Goal: Task Accomplishment & Management: Use online tool/utility

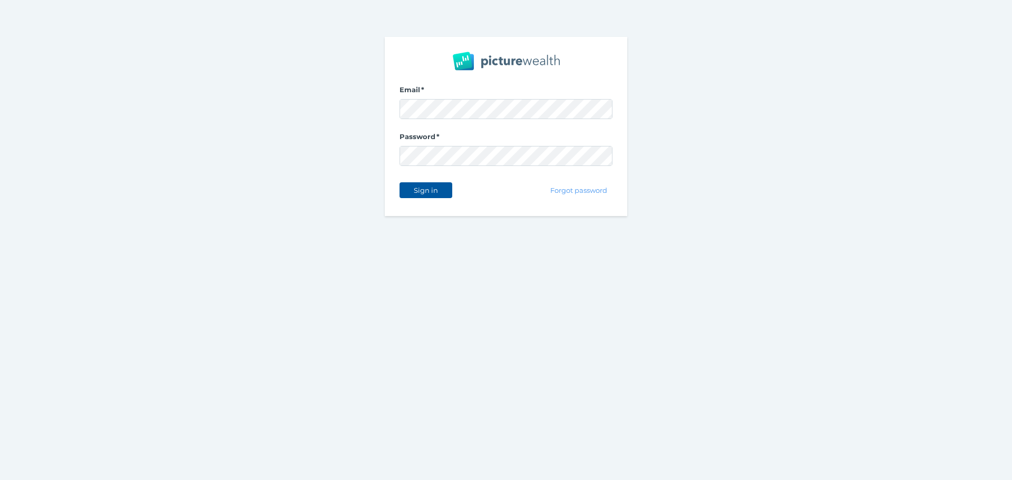
click at [442, 194] on span "Sign in" at bounding box center [425, 190] width 33 height 8
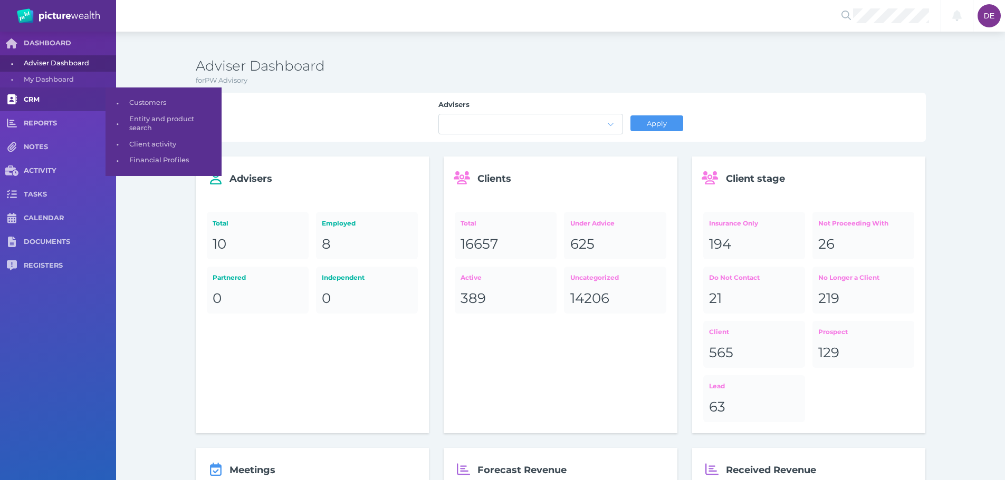
click at [61, 98] on span "CRM" at bounding box center [70, 99] width 92 height 9
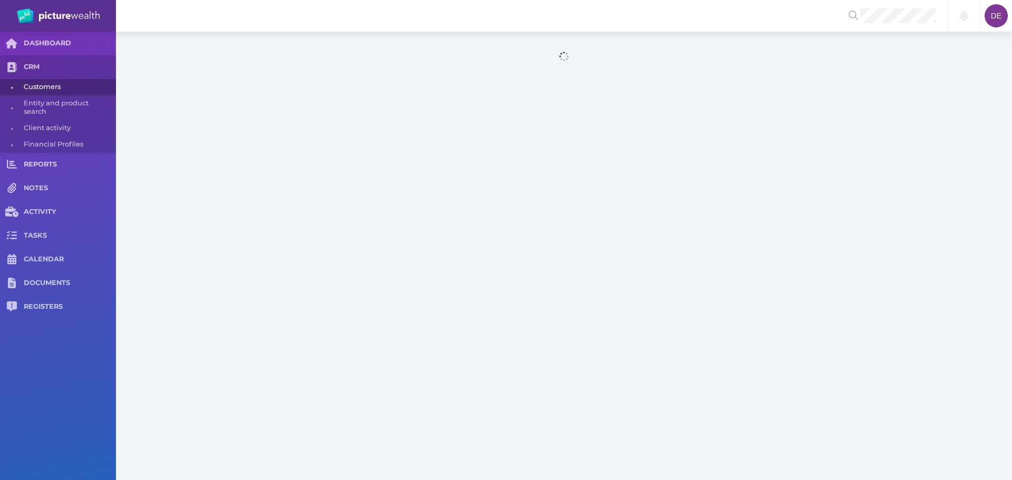
select select "25"
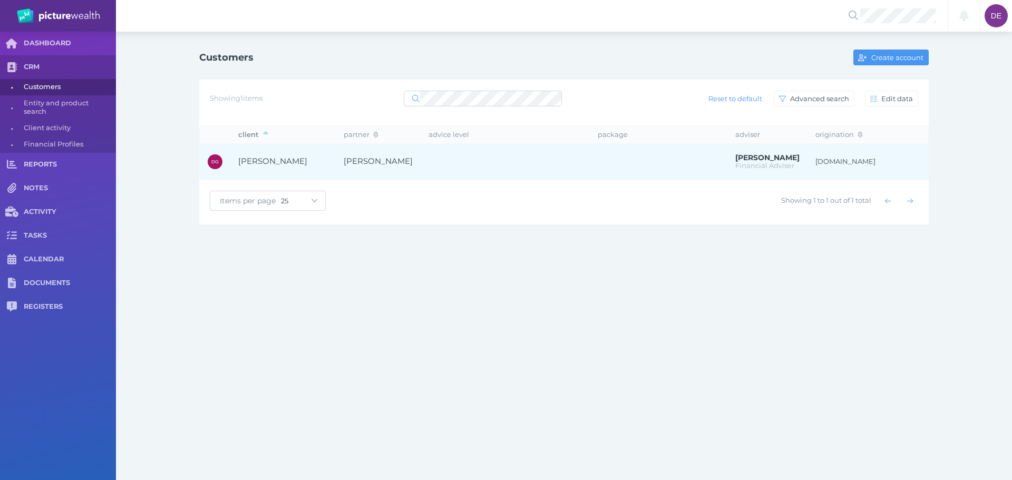
click at [366, 168] on td "[PERSON_NAME]" at bounding box center [378, 162] width 85 height 36
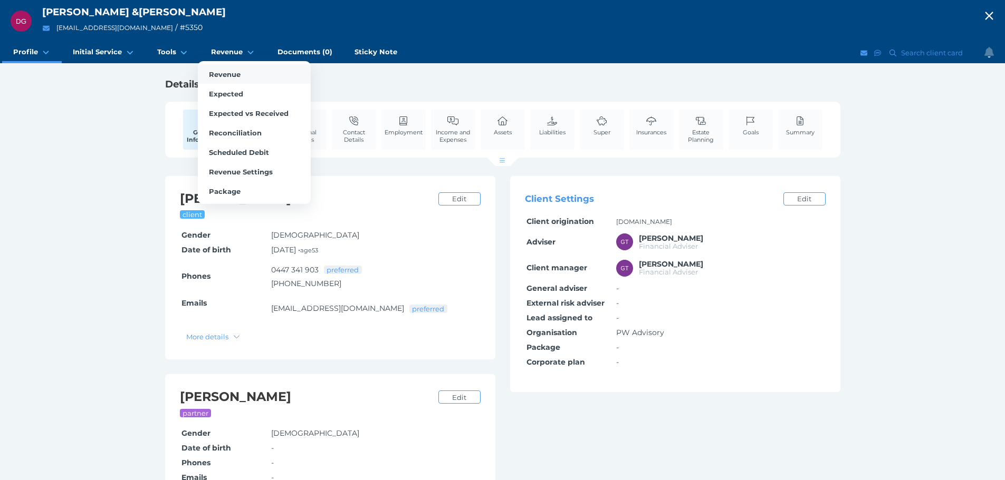
click at [229, 79] on link "Revenue" at bounding box center [254, 74] width 113 height 20
select select "25"
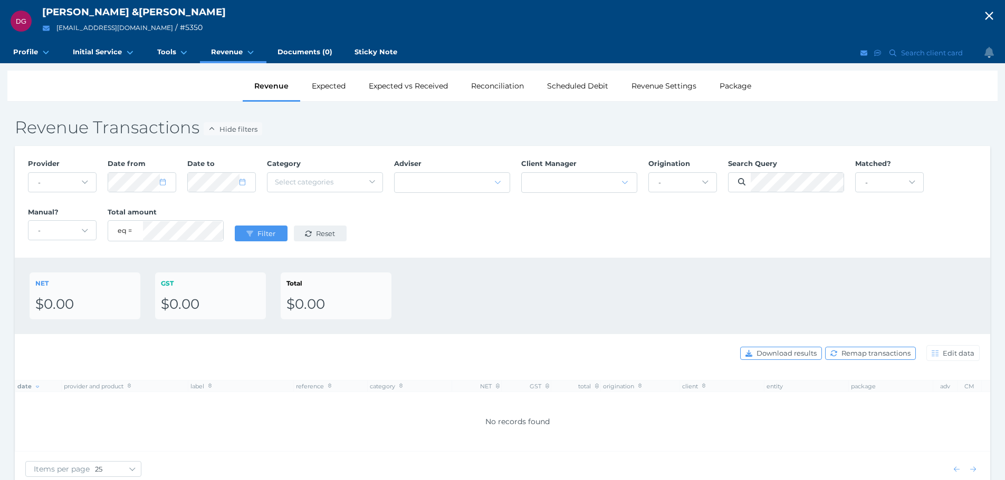
click at [320, 230] on span "Reset" at bounding box center [327, 233] width 26 height 8
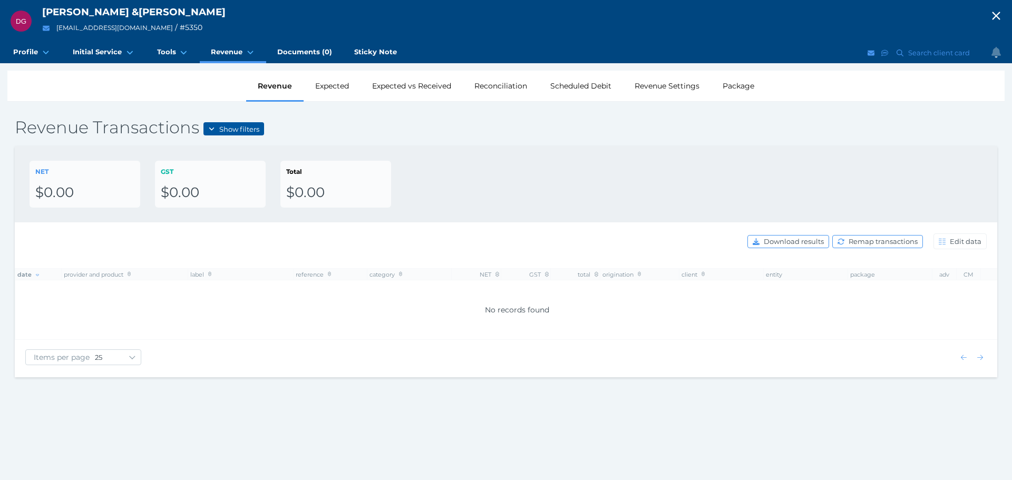
click at [244, 125] on span "Show filters" at bounding box center [240, 129] width 47 height 8
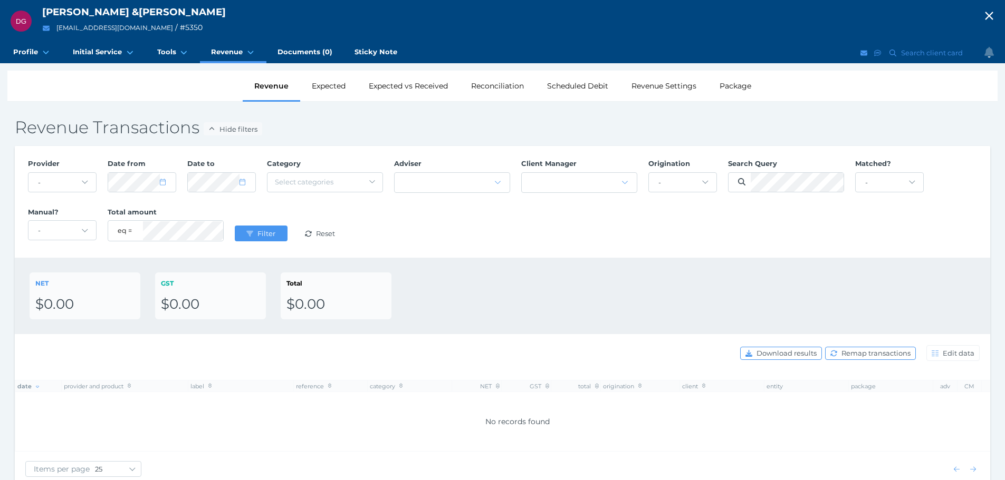
click at [389, 243] on div "Provider - Acuity Fee Revenue Acuity Trustee Advocate Private Wealth Pty Ltd AI…" at bounding box center [502, 201] width 960 height 97
click at [485, 307] on div "NET $0.00 GST $0.00 Total $0.00" at bounding box center [502, 296] width 945 height 47
click at [552, 299] on div "NET $0.00 GST $0.00 Total $0.00" at bounding box center [502, 296] width 945 height 47
drag, startPoint x: 505, startPoint y: 303, endPoint x: 494, endPoint y: 295, distance: 14.0
click at [501, 298] on div "NET $0.00 GST $0.00 Total $0.00" at bounding box center [502, 296] width 945 height 47
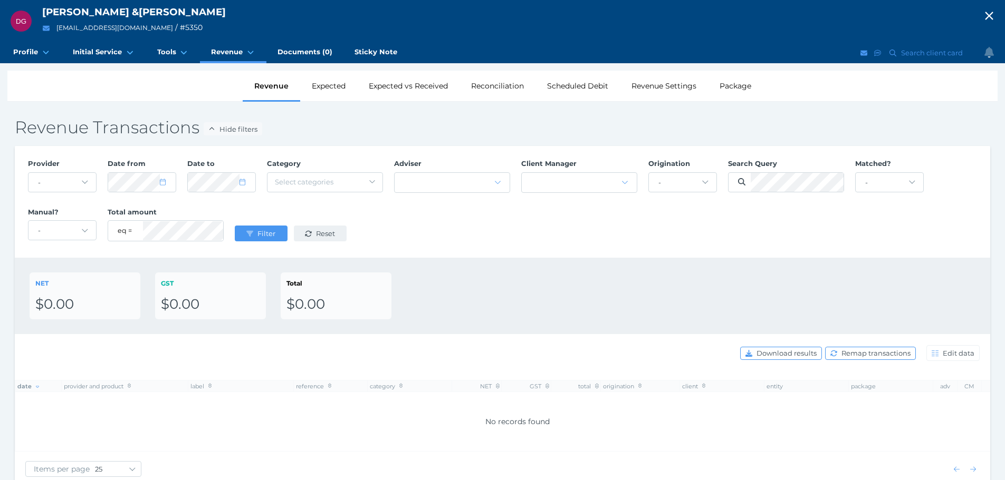
click at [332, 235] on span "Reset" at bounding box center [327, 233] width 26 height 8
